Goal: Information Seeking & Learning: Learn about a topic

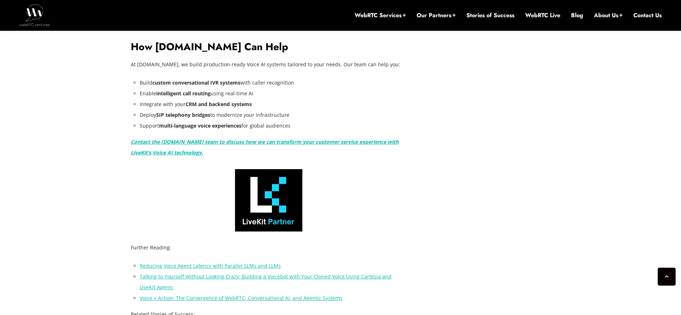
scroll to position [1577, 0]
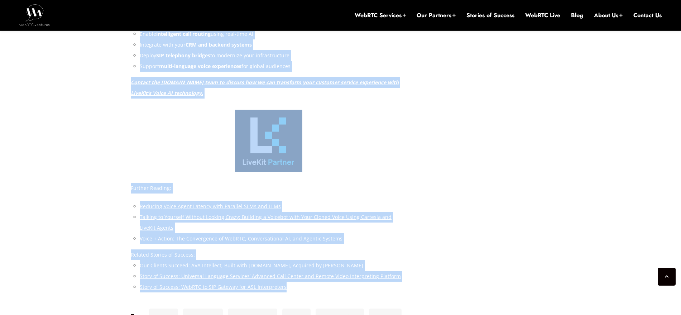
drag, startPoint x: 292, startPoint y: 267, endPoint x: 118, endPoint y: 134, distance: 218.5
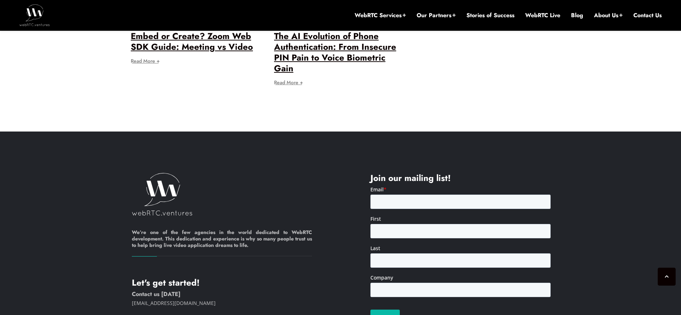
scroll to position [2283, 0]
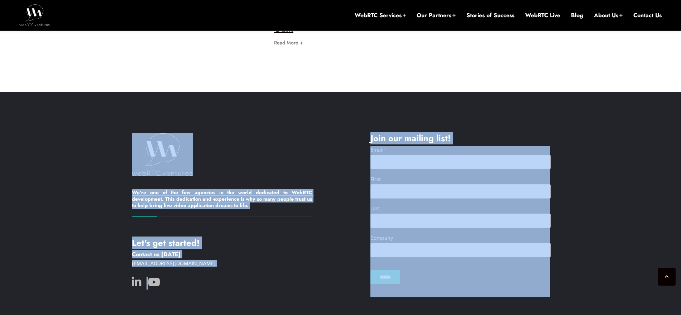
drag, startPoint x: 424, startPoint y: 300, endPoint x: 113, endPoint y: 101, distance: 369.4
click at [113, 101] on div "We’re one of the few agencies in the world dedicated to WebRTC development. Thi…" at bounding box center [340, 220] width 681 height 256
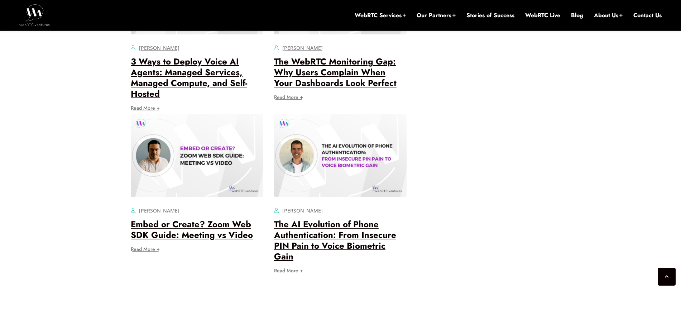
scroll to position [1969, 0]
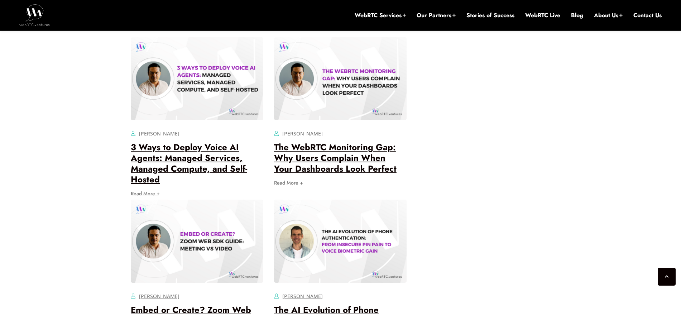
drag, startPoint x: 466, startPoint y: 273, endPoint x: 443, endPoint y: 274, distance: 23.3
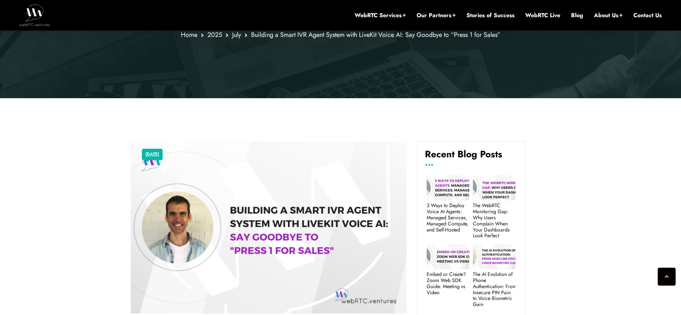
scroll to position [0, 0]
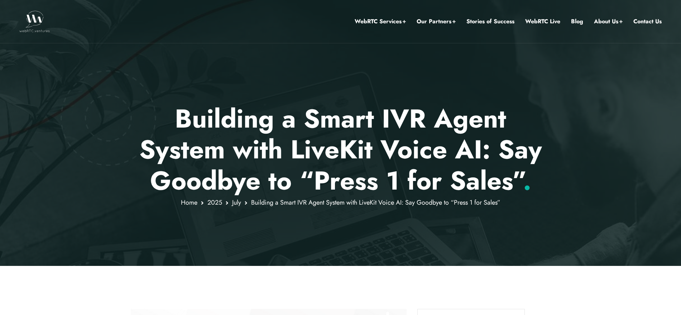
click at [538, 204] on div at bounding box center [340, 133] width 681 height 266
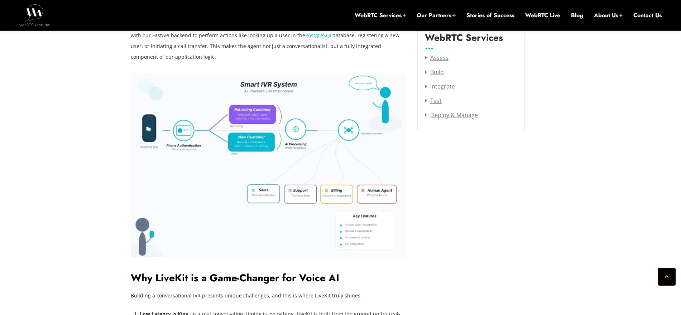
scroll to position [995, 0]
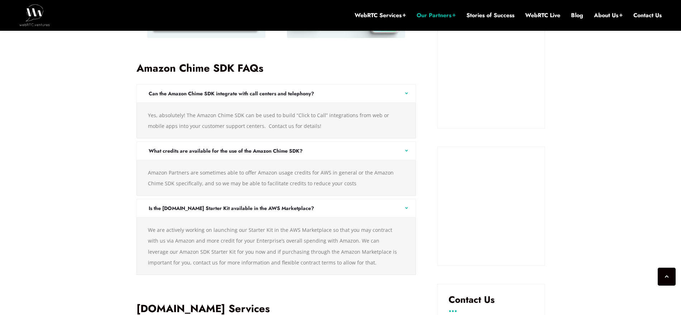
scroll to position [995, 0]
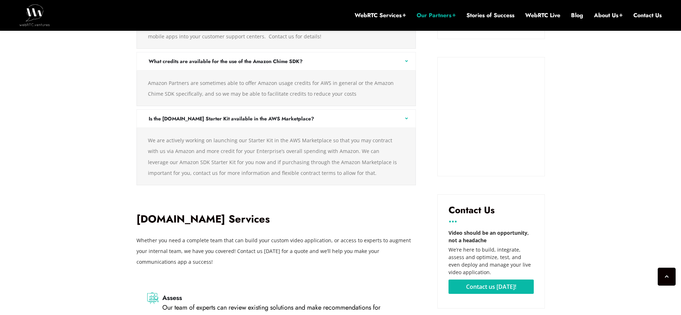
click at [268, 266] on div "We’re proud to be a System Integration Partner with the Amazon Chime SDK to lev…" at bounding box center [276, 8] width 301 height 1371
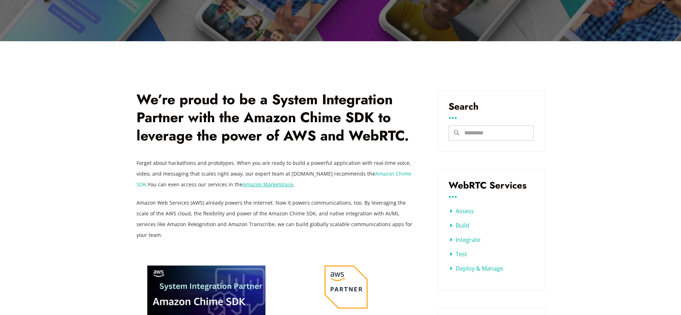
scroll to position [188, 0]
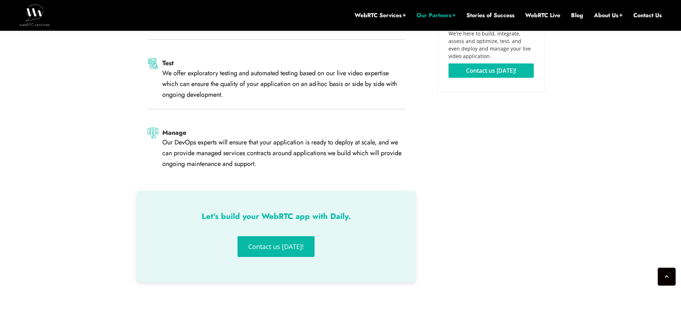
scroll to position [1219, 0]
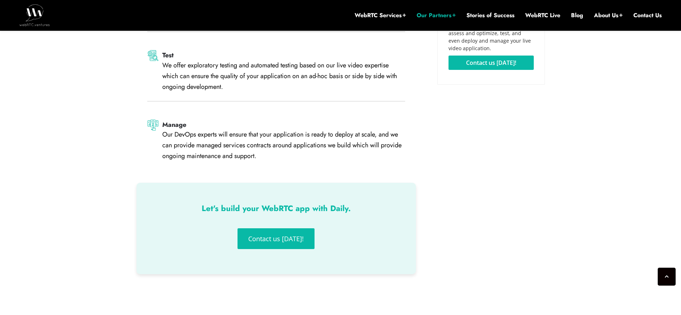
drag, startPoint x: 309, startPoint y: 202, endPoint x: 283, endPoint y: 206, distance: 26.8
click at [283, 206] on h3 "Let's build your WebRTC app with Daily." at bounding box center [276, 208] width 237 height 8
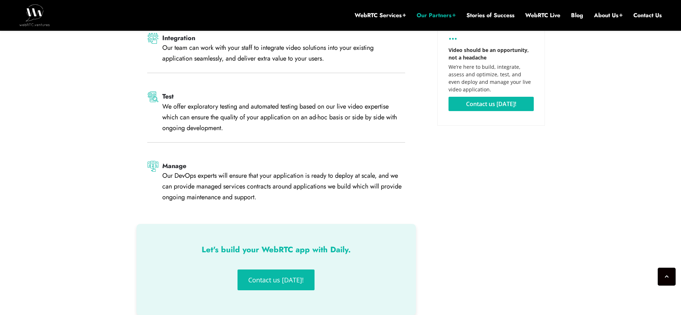
scroll to position [1129, 0]
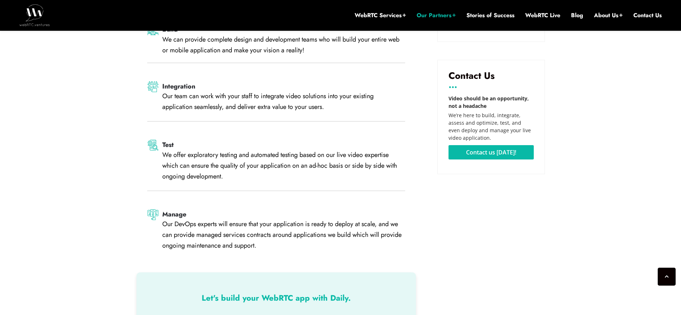
click at [347, 203] on div "Assess Our team of experts can review existing solutions and make recommendatio…" at bounding box center [277, 114] width 280 height 318
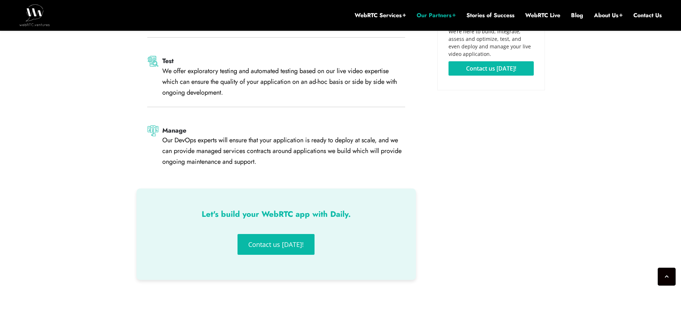
scroll to position [1219, 0]
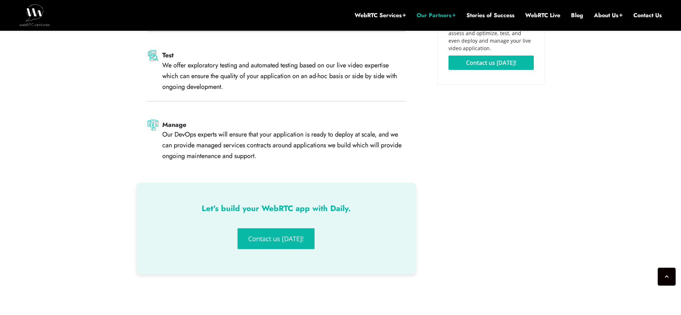
click at [281, 237] on span "Contact us [DATE]!" at bounding box center [276, 239] width 56 height 6
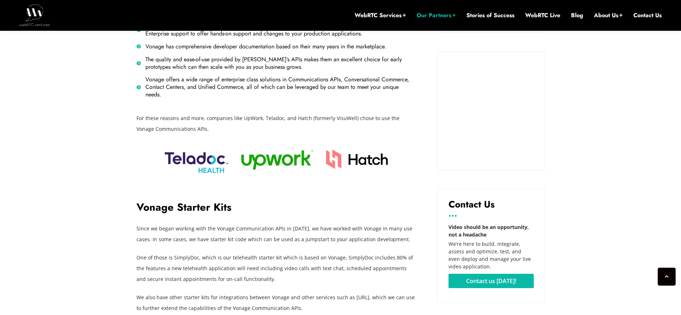
scroll to position [995, 0]
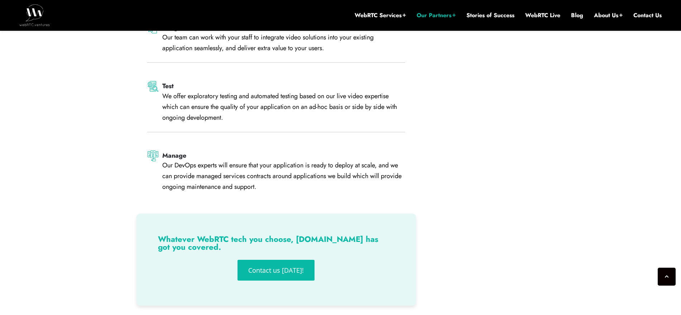
scroll to position [1532, 0]
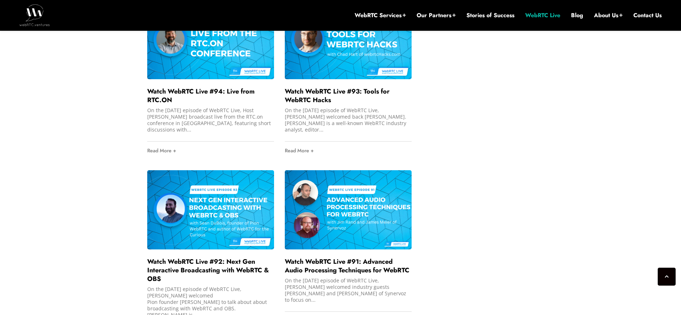
scroll to position [1443, 0]
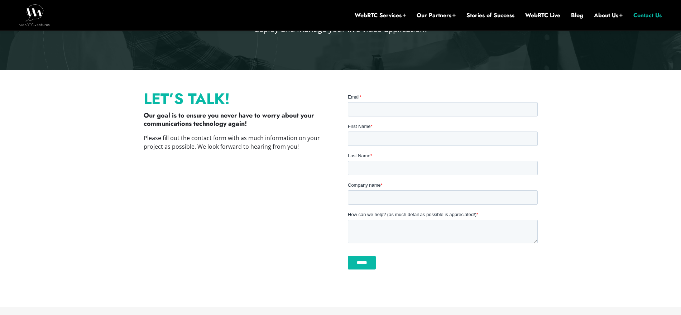
scroll to position [179, 0]
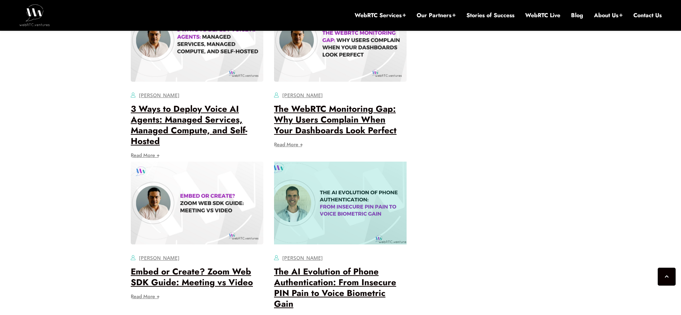
scroll to position [2608, 0]
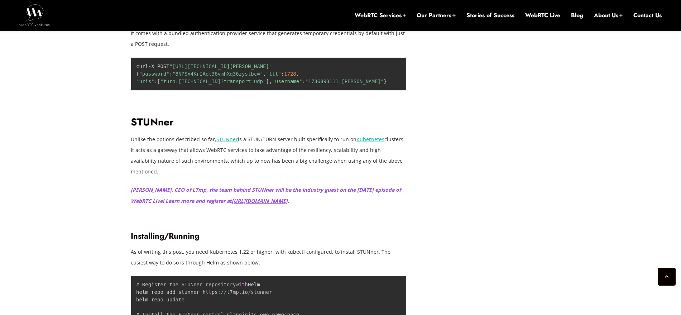
scroll to position [2115, 0]
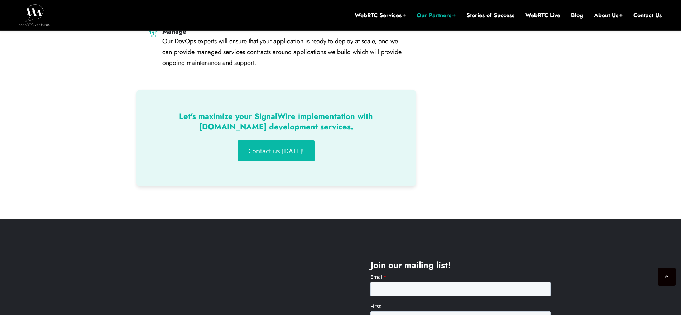
scroll to position [1667, 0]
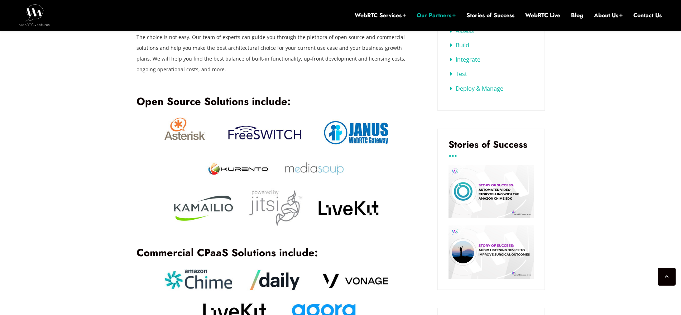
scroll to position [457, 0]
